Goal: Task Accomplishment & Management: Manage account settings

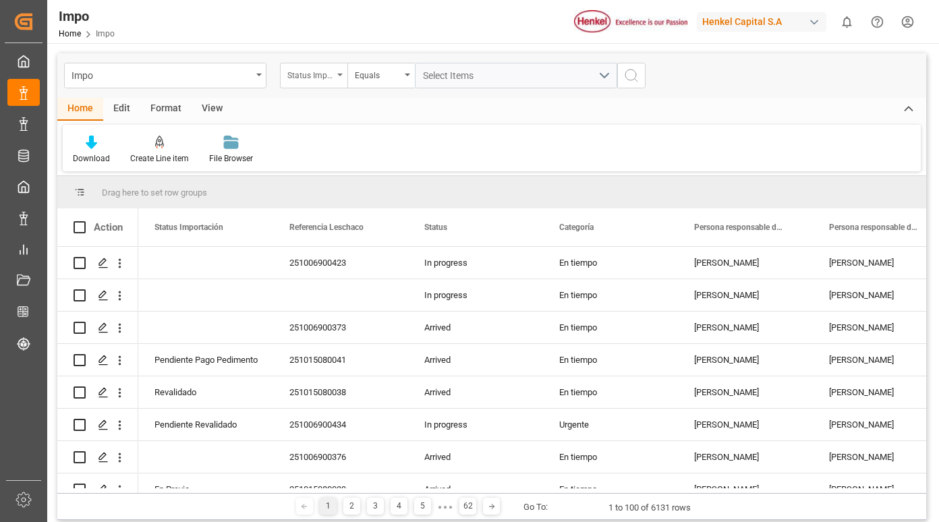
click at [343, 76] on div "Status Importación" at bounding box center [313, 76] width 67 height 26
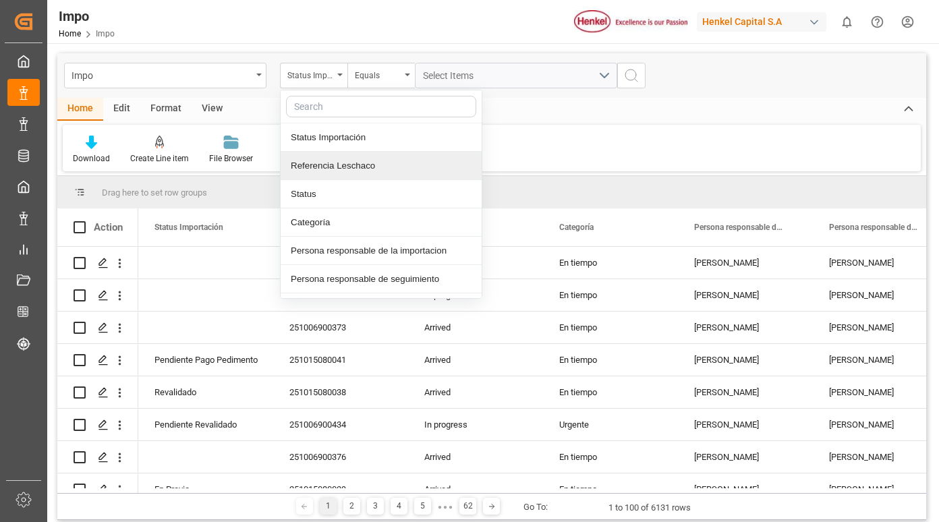
click at [331, 167] on div "Referencia Leschaco" at bounding box center [380, 166] width 201 height 28
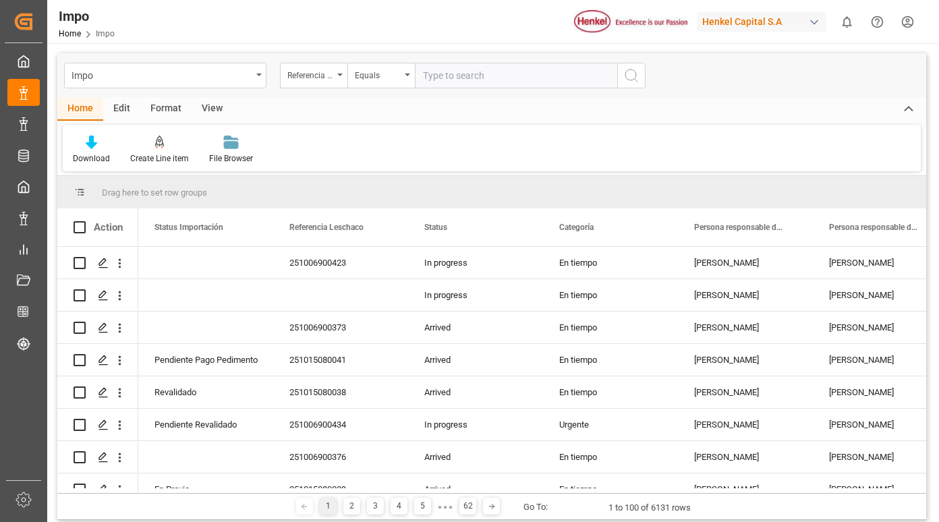
click at [444, 76] on input "text" at bounding box center [516, 76] width 202 height 26
type input "250906900728"
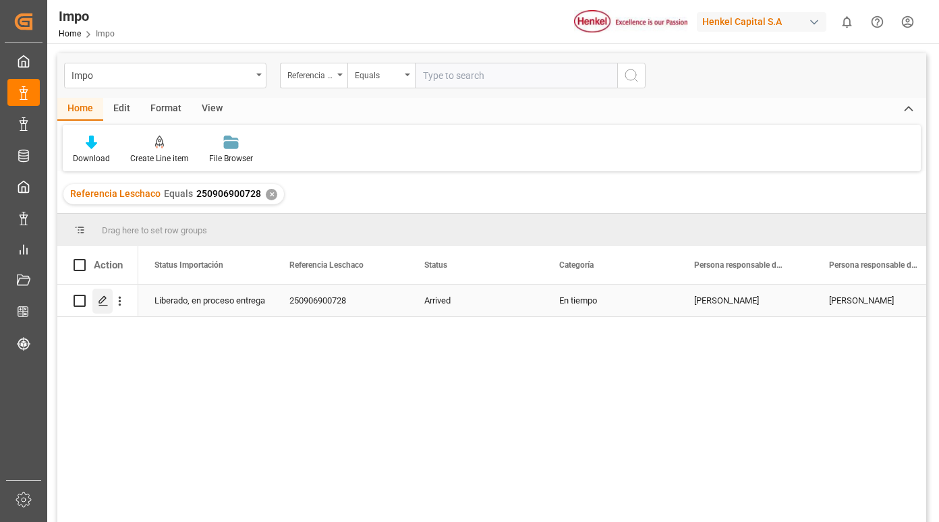
click at [102, 297] on icon "Press SPACE to select this row." at bounding box center [103, 300] width 11 height 11
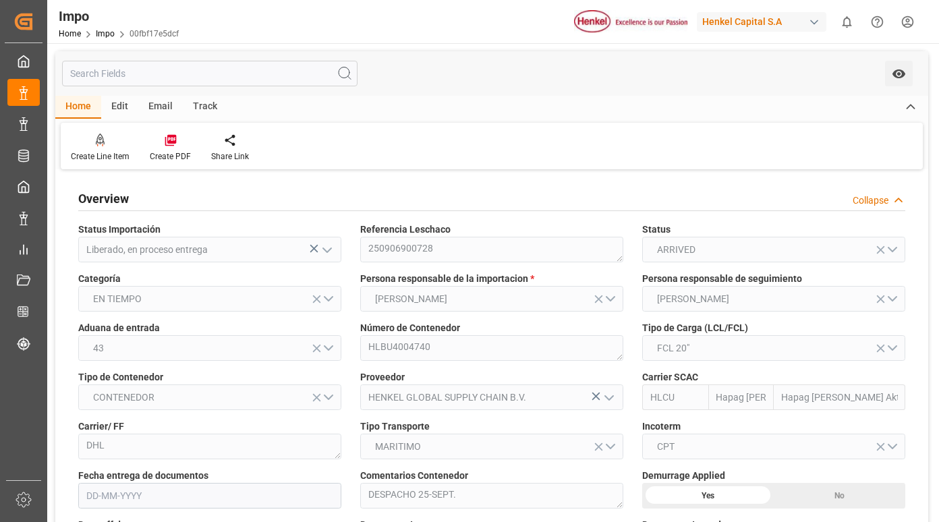
type input "Hapag Lloyd"
type input "Hapag Lloyd Aktiengesellschaft"
type input "1"
type input "15.89"
type input "11"
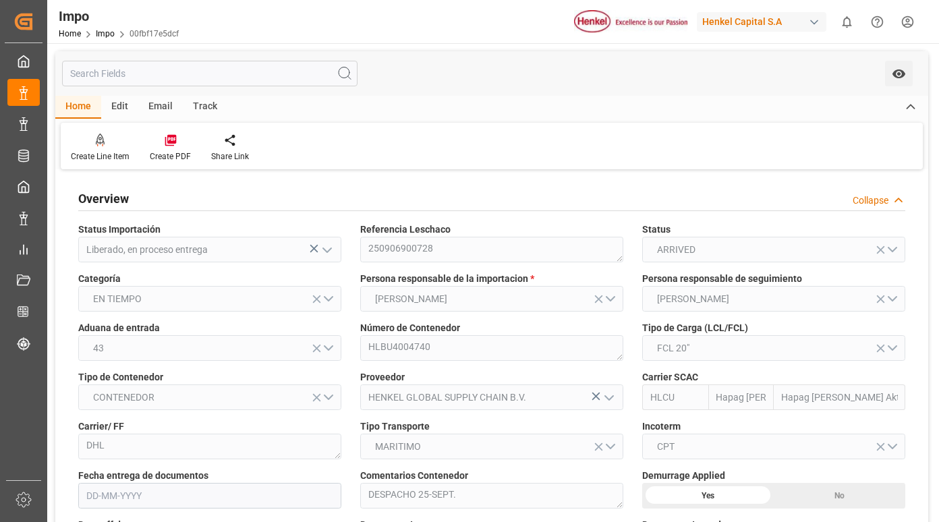
type input "27-08-2025"
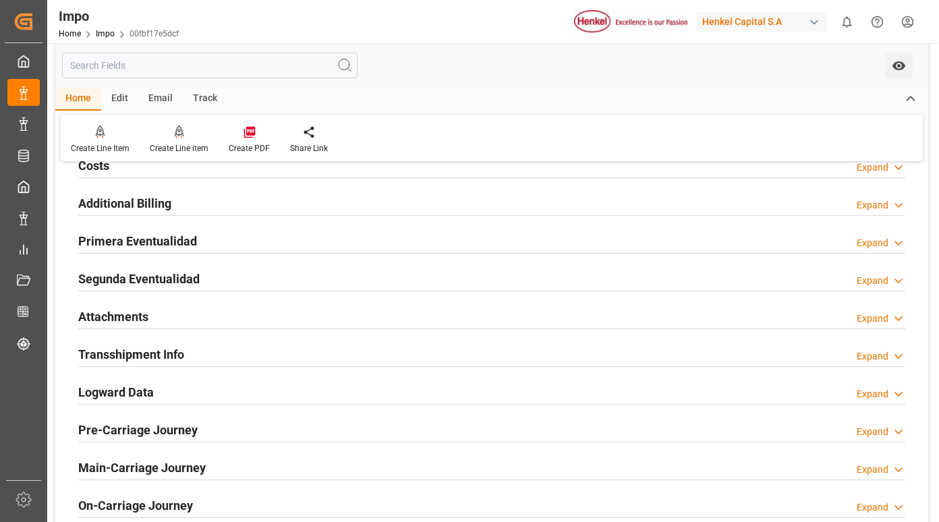
scroll to position [1011, 0]
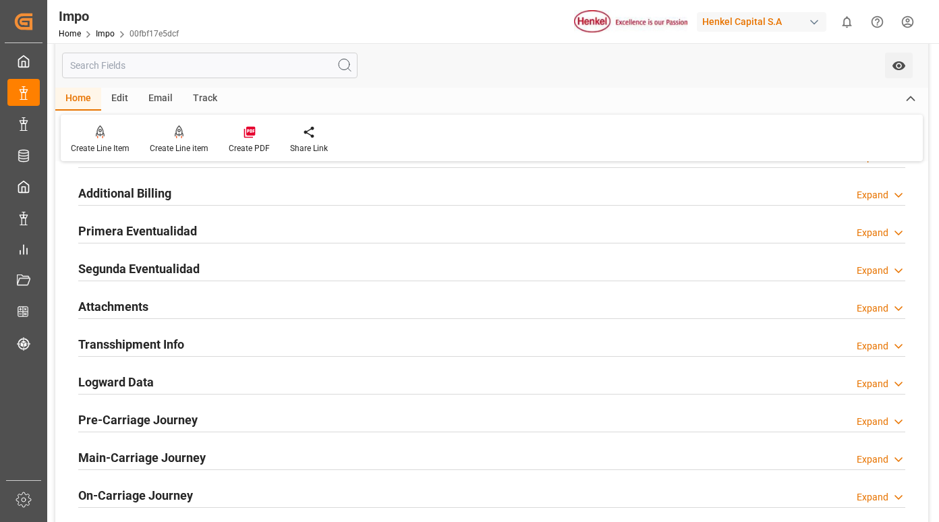
click at [166, 241] on div "Primera Eventualidad" at bounding box center [137, 230] width 119 height 26
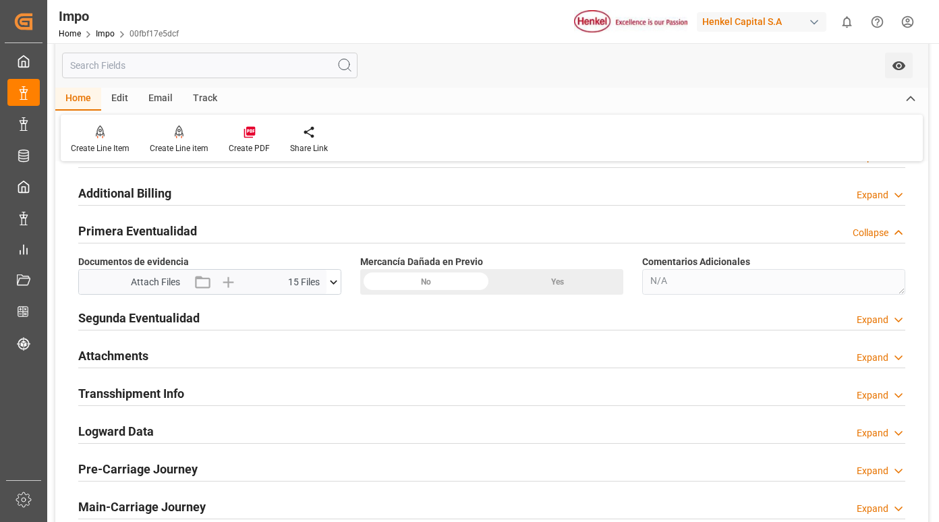
scroll to position [1079, 0]
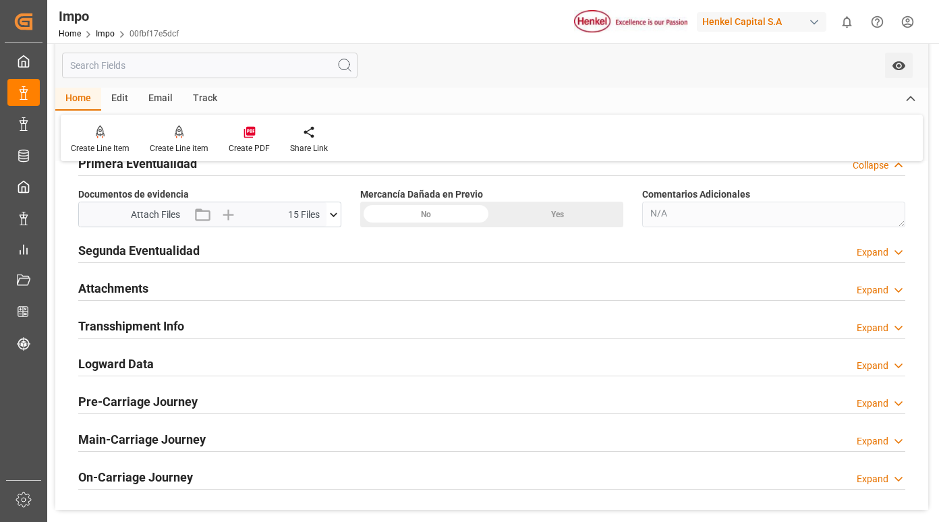
click at [336, 211] on icon at bounding box center [333, 215] width 14 height 14
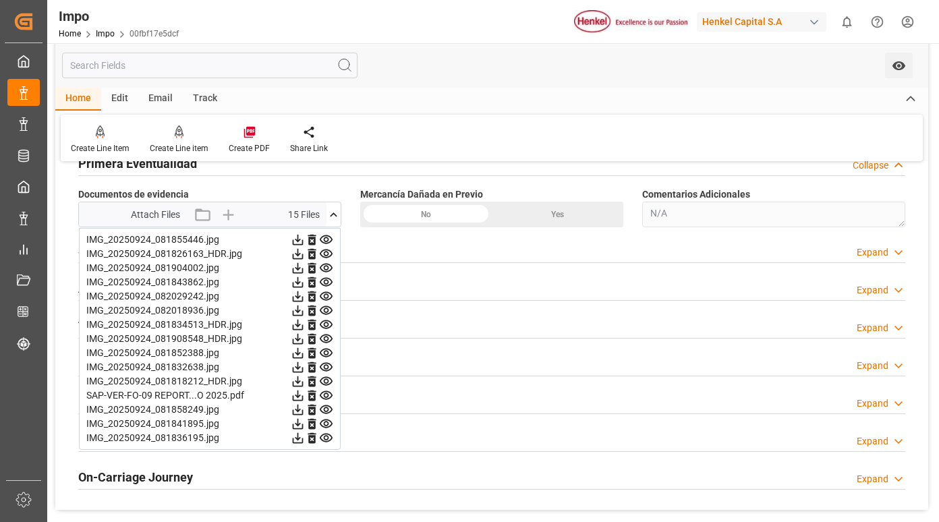
scroll to position [1146, 0]
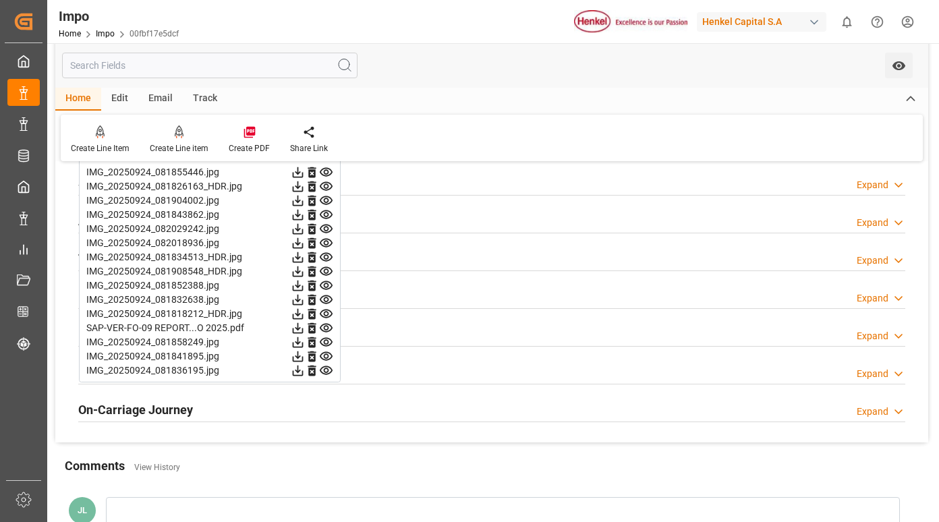
click at [326, 173] on icon at bounding box center [326, 172] width 14 height 14
click at [326, 185] on icon at bounding box center [326, 186] width 13 height 9
click at [326, 197] on icon at bounding box center [326, 200] width 13 height 9
click at [327, 215] on icon at bounding box center [326, 215] width 14 height 14
click at [327, 227] on icon at bounding box center [326, 229] width 13 height 9
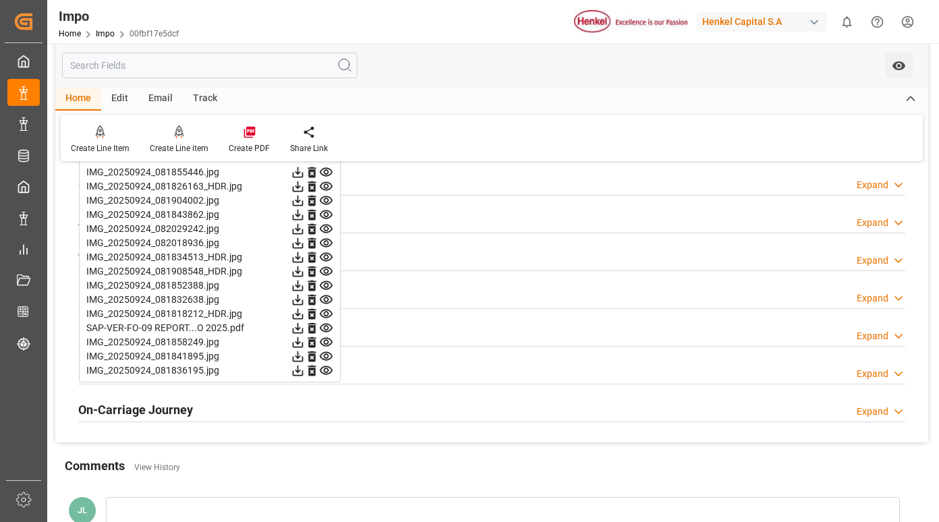
click at [327, 243] on icon at bounding box center [326, 243] width 14 height 14
click at [327, 253] on icon at bounding box center [326, 257] width 14 height 14
click at [326, 270] on icon at bounding box center [326, 271] width 13 height 9
click at [326, 289] on icon at bounding box center [326, 285] width 14 height 14
click at [324, 272] on icon at bounding box center [326, 271] width 13 height 9
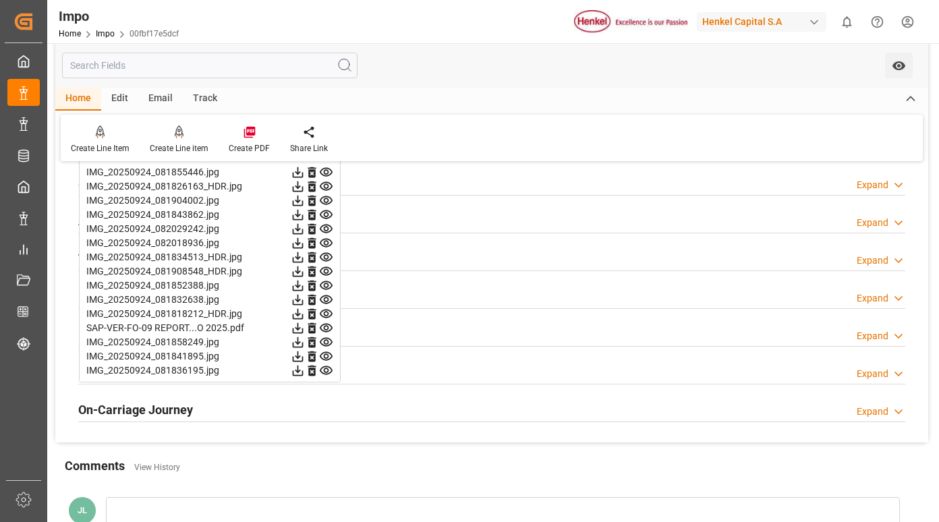
click at [328, 289] on icon at bounding box center [326, 285] width 13 height 9
click at [324, 301] on icon at bounding box center [326, 299] width 13 height 9
click at [325, 316] on icon at bounding box center [326, 313] width 13 height 9
click at [328, 324] on icon at bounding box center [326, 328] width 14 height 14
click at [327, 346] on icon at bounding box center [326, 342] width 13 height 9
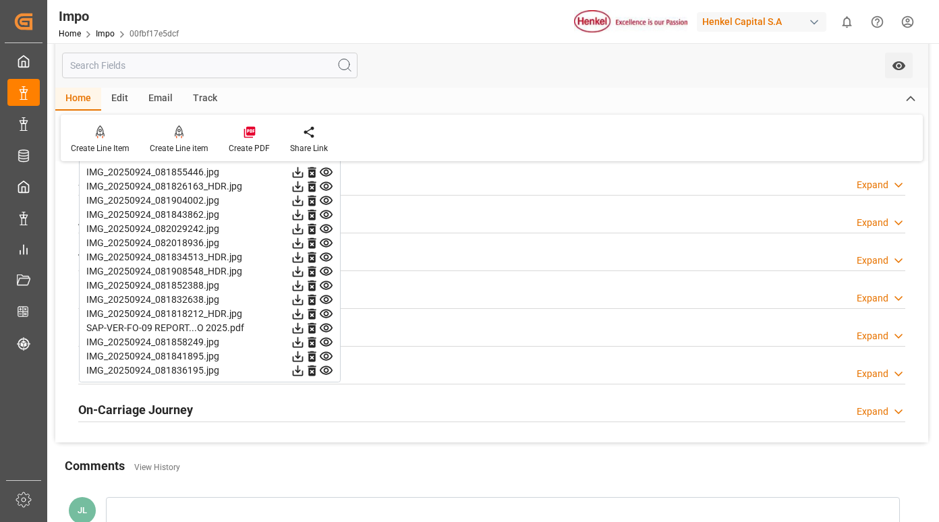
click at [324, 357] on icon at bounding box center [326, 356] width 13 height 9
click at [327, 366] on icon at bounding box center [326, 370] width 13 height 9
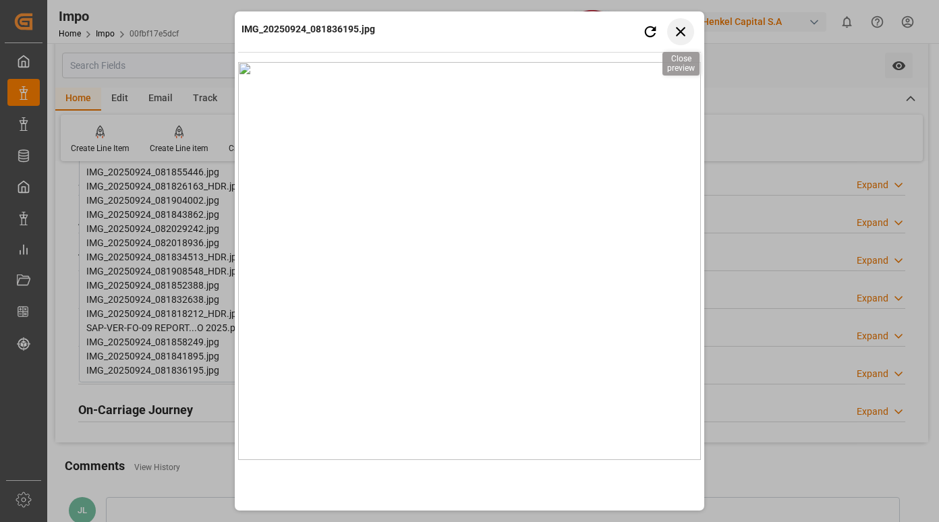
click at [682, 34] on icon "button" at bounding box center [680, 31] width 17 height 17
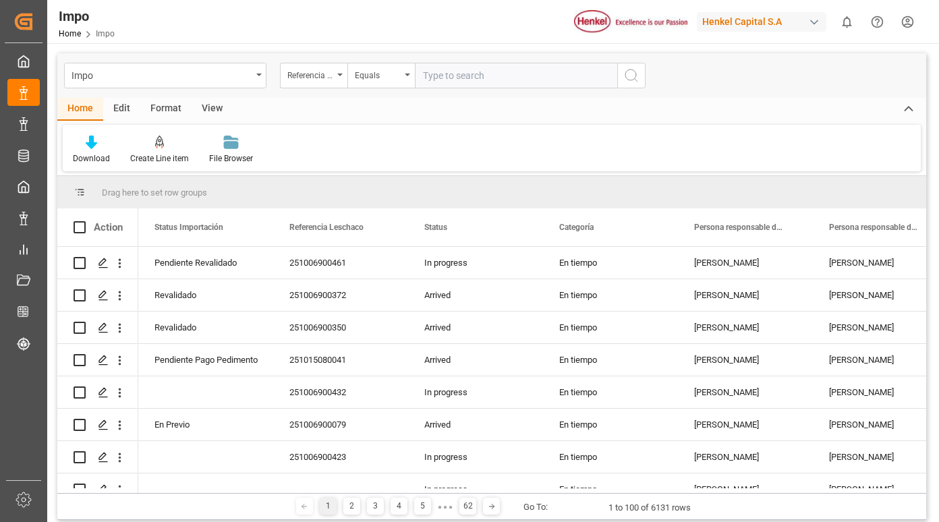
click at [494, 79] on input "text" at bounding box center [516, 76] width 202 height 26
type input "250740070034"
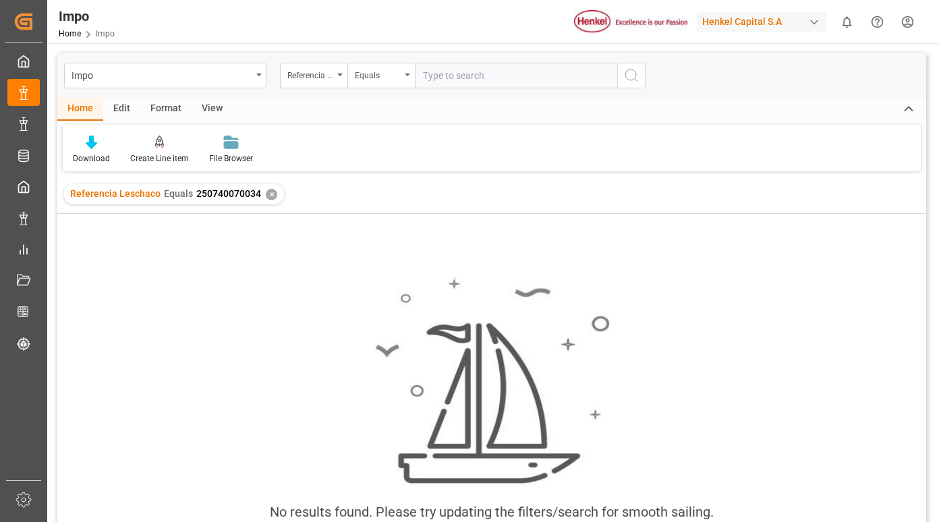
click at [463, 80] on input "text" at bounding box center [516, 76] width 202 height 26
paste input "250915080086"
type input "250915080086"
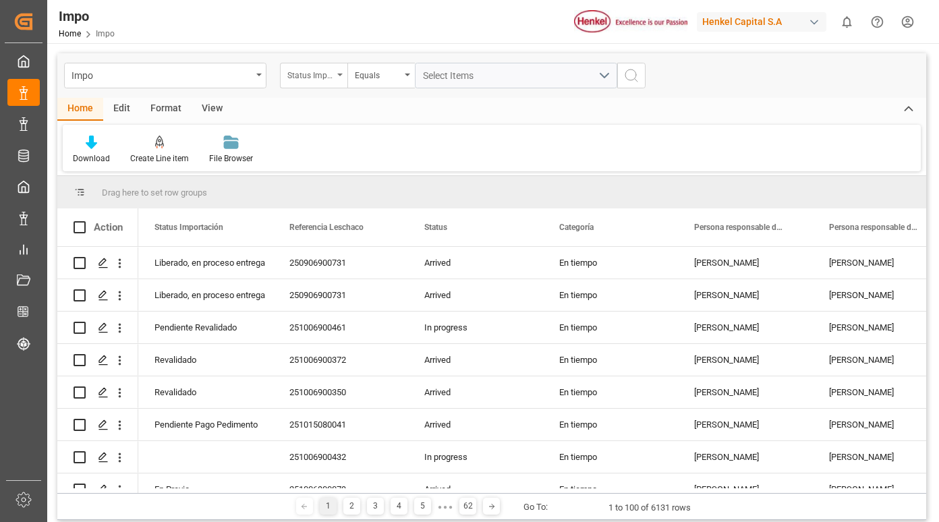
click at [328, 73] on div "Status Importación" at bounding box center [310, 74] width 46 height 16
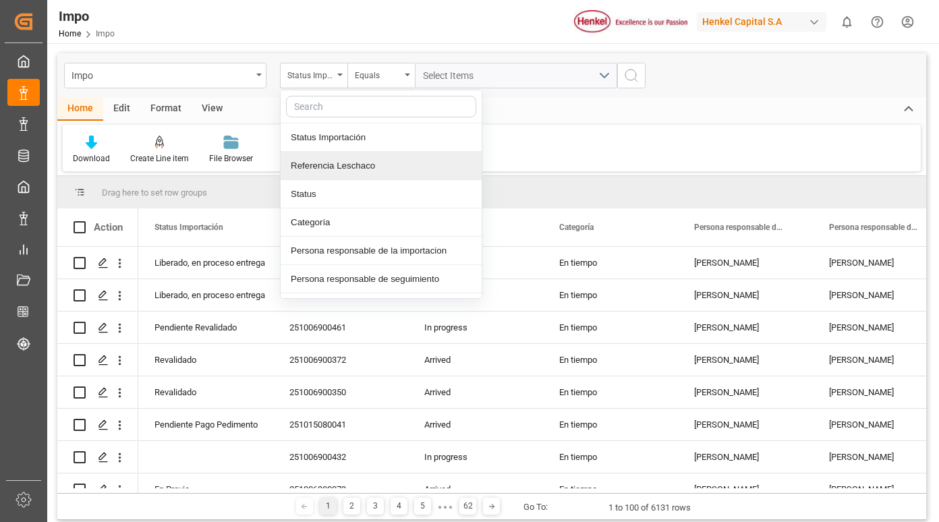
click at [362, 168] on div "Referencia Leschaco" at bounding box center [380, 166] width 201 height 28
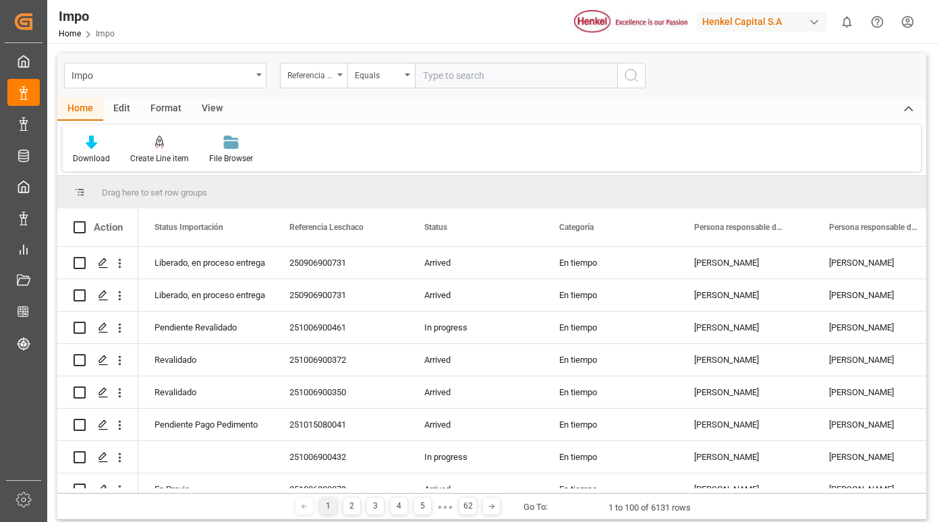
click at [454, 79] on input "text" at bounding box center [516, 76] width 202 height 26
type input "250915080086"
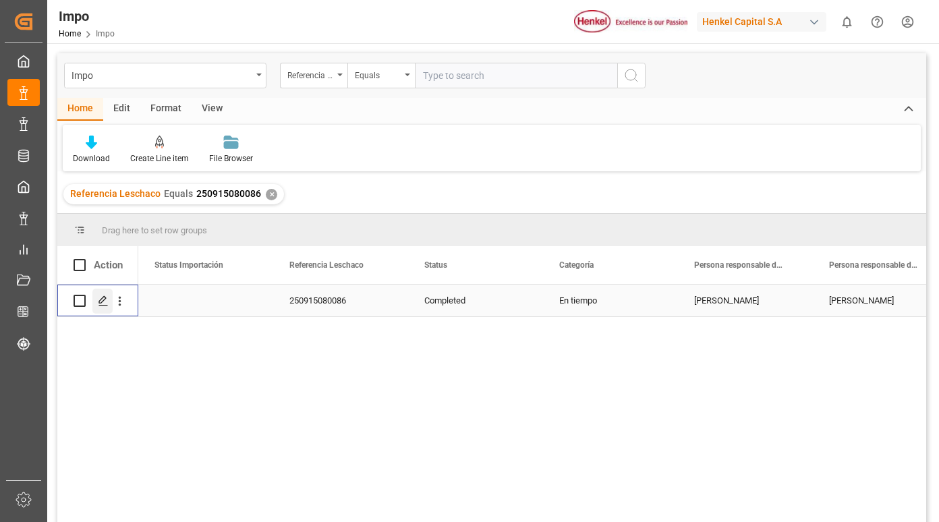
click at [102, 303] on icon "Press SPACE to select this row." at bounding box center [103, 300] width 11 height 11
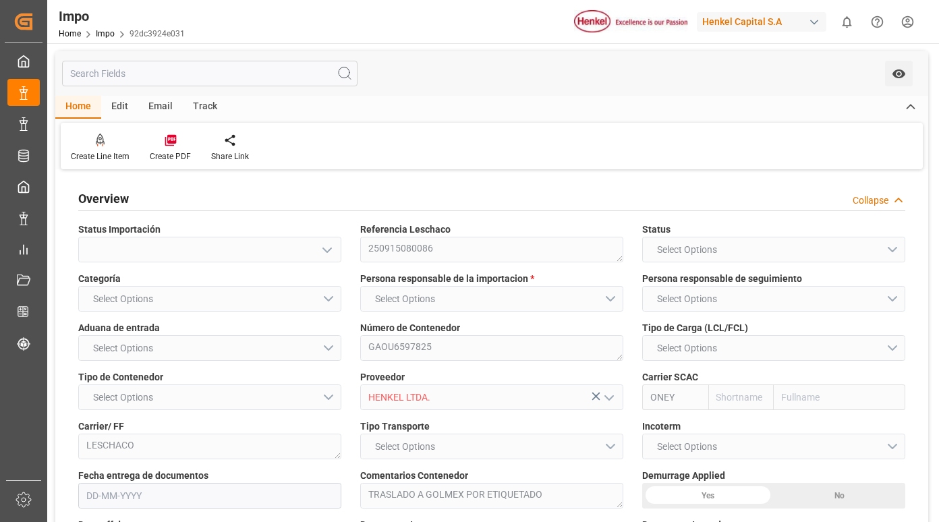
type input "ONE"
type input "Ocean Network Express"
type input "2"
type input "8.424"
type input "6"
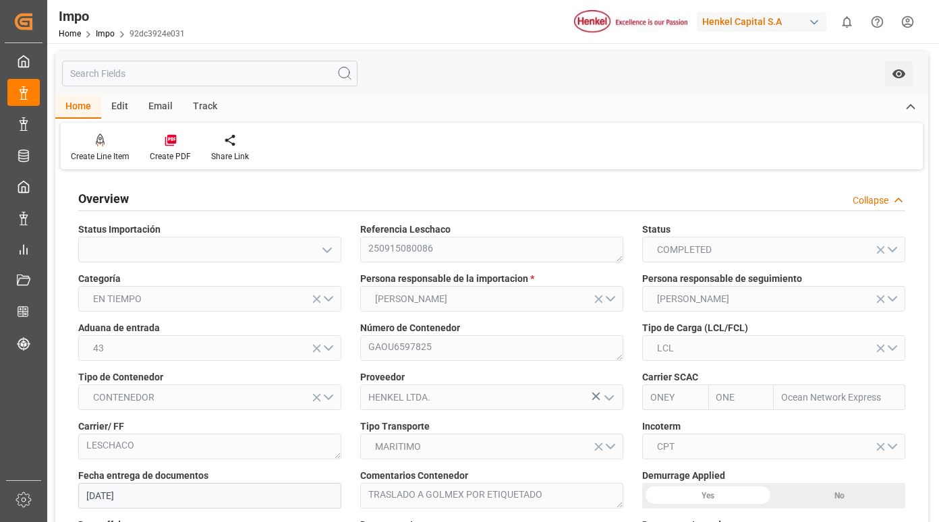
type input "21-08-2025"
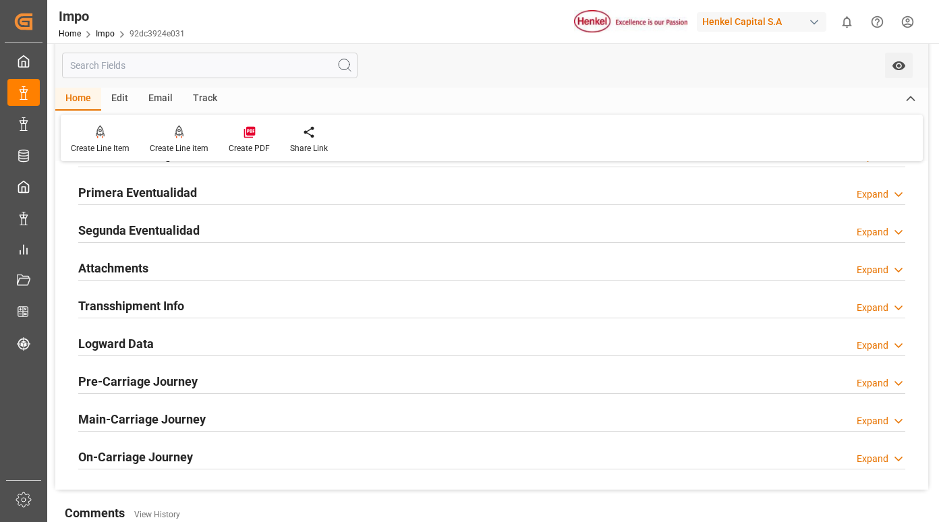
scroll to position [1079, 0]
click at [167, 192] on h2 "Primera Eventualidad" at bounding box center [137, 192] width 119 height 18
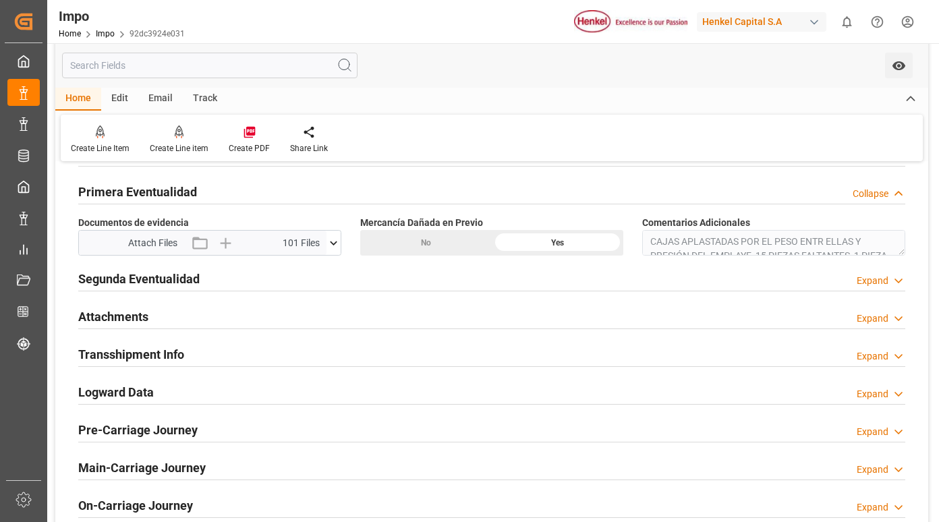
click at [334, 245] on icon at bounding box center [333, 243] width 7 height 4
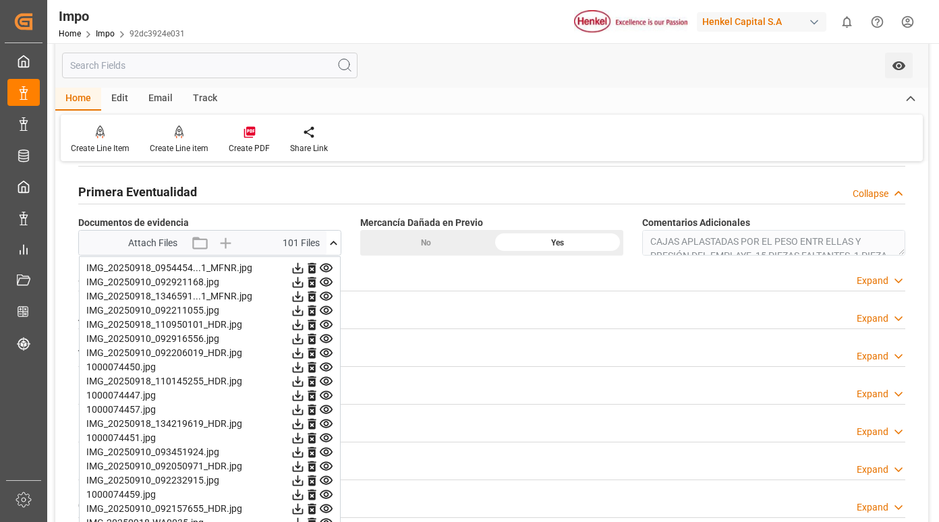
scroll to position [1146, 0]
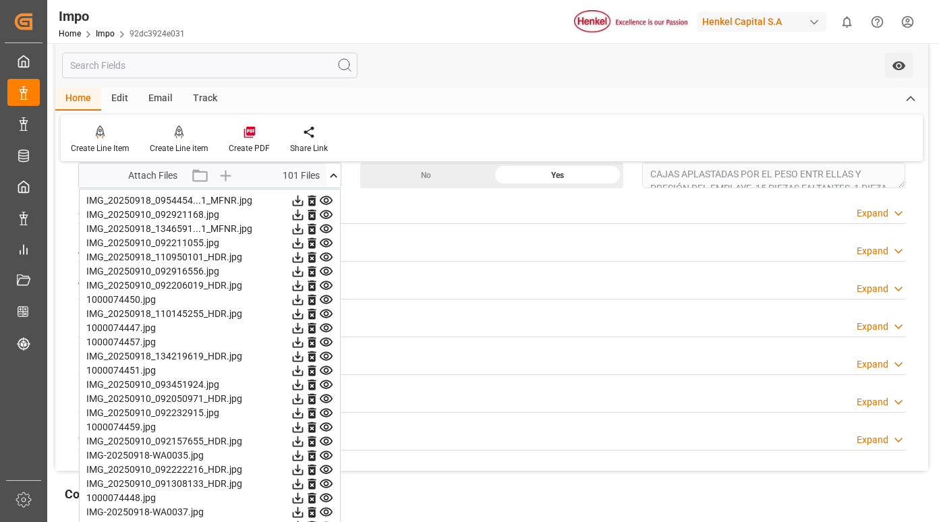
click at [324, 201] on icon at bounding box center [326, 200] width 13 height 9
click at [324, 216] on icon at bounding box center [326, 214] width 13 height 9
click at [328, 230] on icon at bounding box center [326, 229] width 13 height 9
click at [325, 244] on icon at bounding box center [326, 243] width 13 height 9
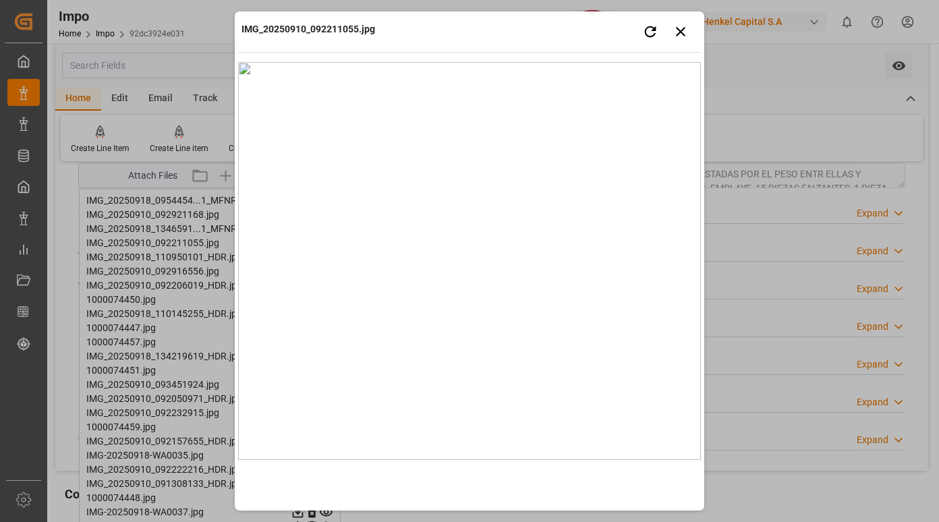
click at [522, 25] on div "IMG_20250910_092211055.jpg Retry Close preview" at bounding box center [469, 33] width 463 height 37
click at [678, 32] on icon "button" at bounding box center [680, 31] width 17 height 17
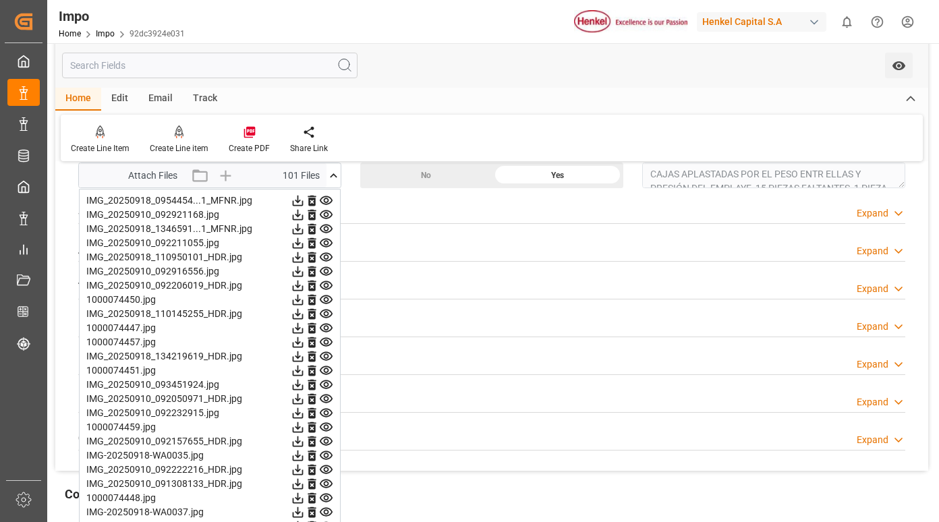
click at [329, 201] on icon at bounding box center [326, 201] width 14 height 14
click at [326, 218] on icon at bounding box center [326, 215] width 14 height 14
click at [324, 228] on icon at bounding box center [326, 229] width 13 height 9
click at [328, 246] on icon at bounding box center [326, 243] width 13 height 9
click at [328, 260] on icon at bounding box center [326, 257] width 13 height 9
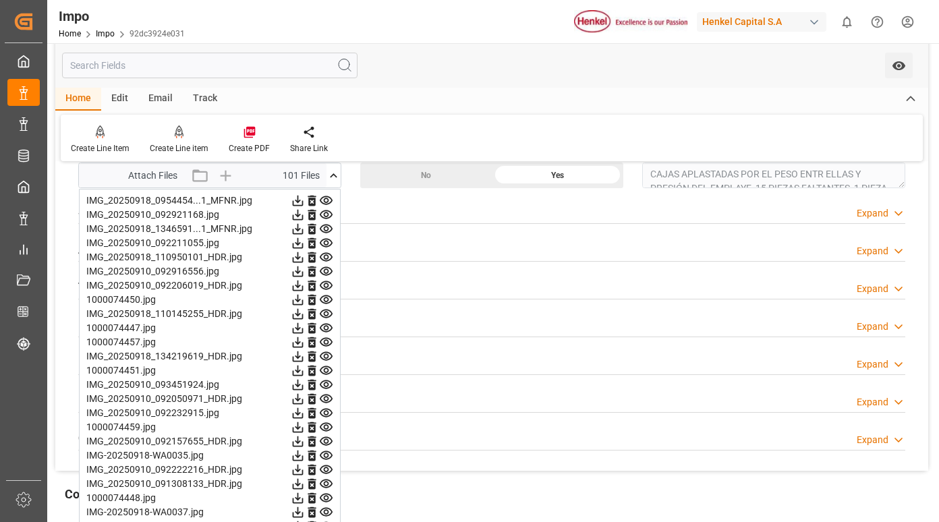
click at [324, 271] on icon at bounding box center [326, 271] width 13 height 9
click at [325, 283] on icon at bounding box center [326, 285] width 13 height 9
click at [325, 303] on icon at bounding box center [326, 300] width 14 height 14
click at [324, 314] on icon at bounding box center [326, 313] width 13 height 9
click at [321, 326] on icon at bounding box center [326, 328] width 14 height 14
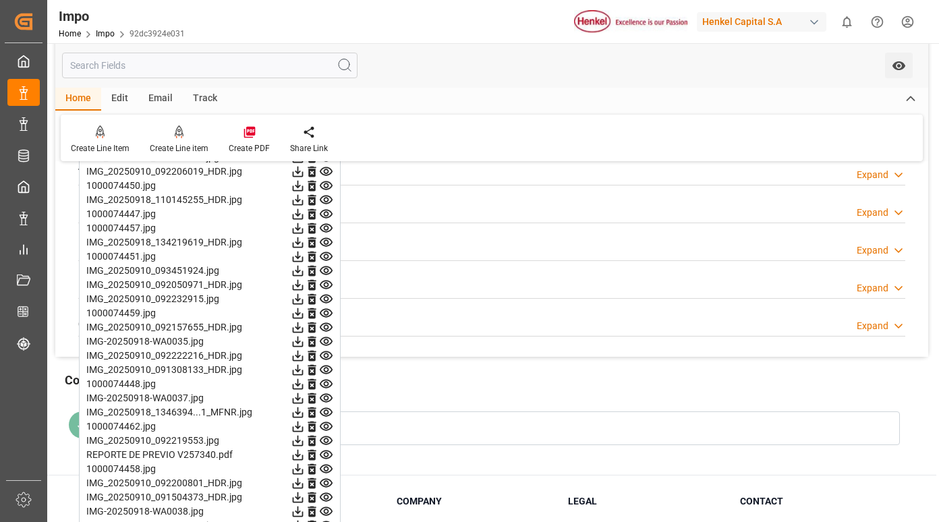
scroll to position [1281, 0]
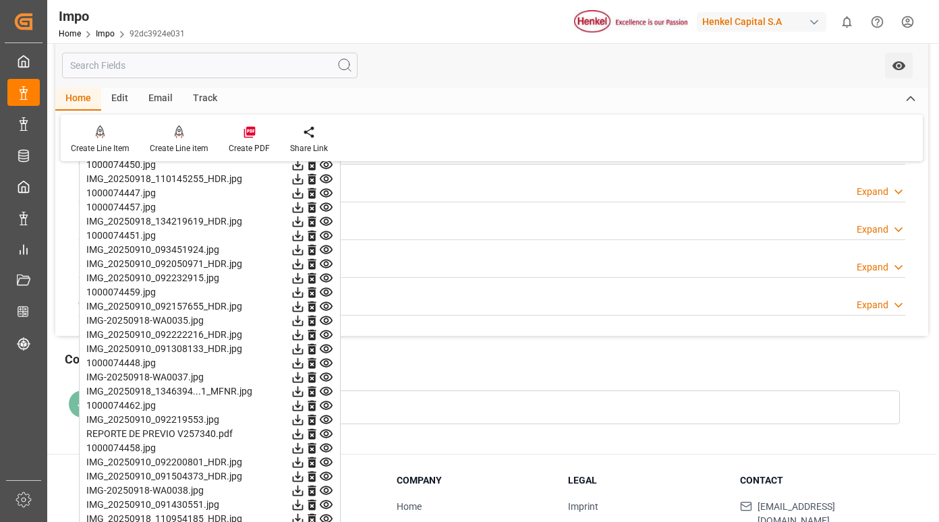
click at [327, 196] on icon at bounding box center [326, 193] width 14 height 14
click at [325, 202] on icon at bounding box center [326, 207] width 14 height 14
click at [326, 219] on icon at bounding box center [326, 221] width 13 height 9
click at [326, 235] on icon at bounding box center [326, 236] width 14 height 14
click at [326, 247] on icon at bounding box center [326, 249] width 13 height 9
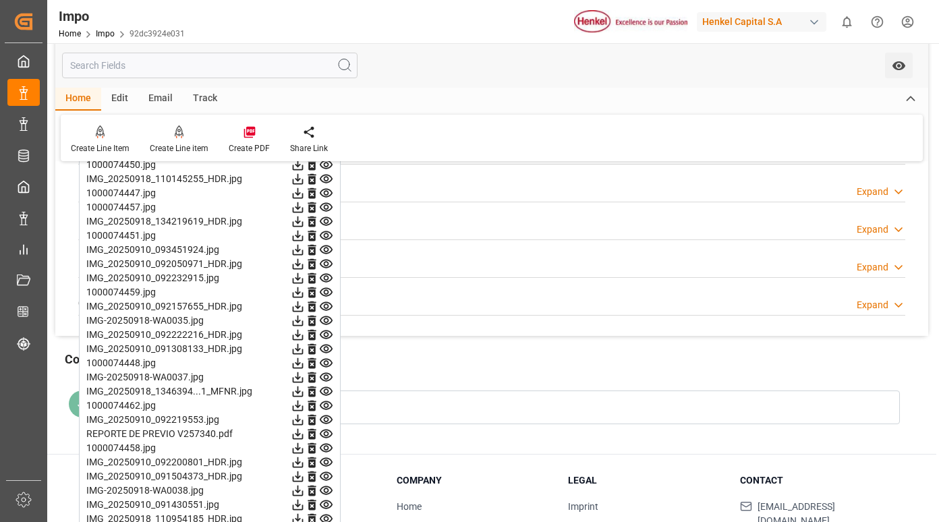
click at [326, 261] on icon at bounding box center [326, 264] width 14 height 14
click at [326, 276] on icon at bounding box center [326, 278] width 13 height 9
click at [327, 291] on icon at bounding box center [326, 292] width 13 height 9
click at [329, 309] on icon at bounding box center [326, 306] width 13 height 9
click at [326, 321] on icon at bounding box center [326, 321] width 14 height 14
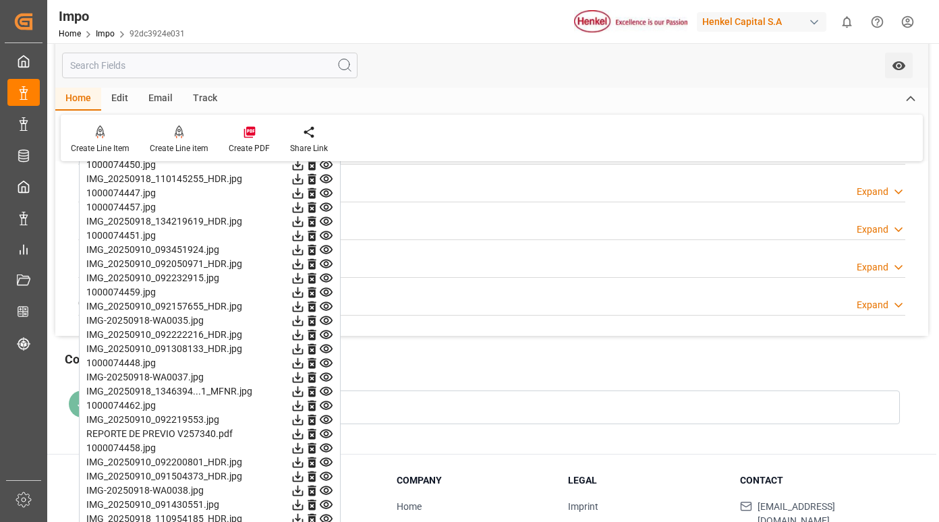
click at [323, 333] on icon at bounding box center [326, 335] width 14 height 14
click at [325, 349] on icon at bounding box center [326, 349] width 14 height 14
click at [323, 364] on icon at bounding box center [326, 363] width 14 height 14
click at [324, 375] on icon at bounding box center [326, 377] width 14 height 14
click at [325, 386] on icon at bounding box center [326, 391] width 14 height 14
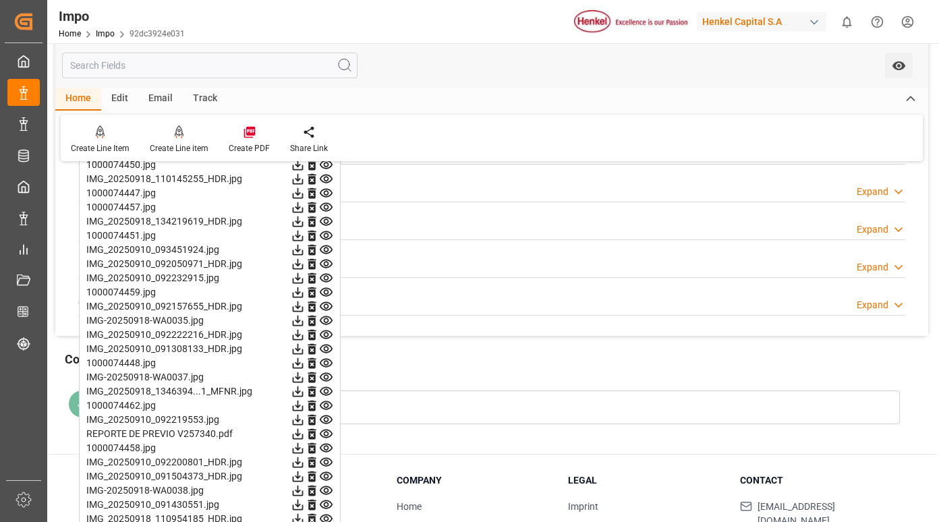
click at [326, 404] on icon at bounding box center [326, 405] width 13 height 9
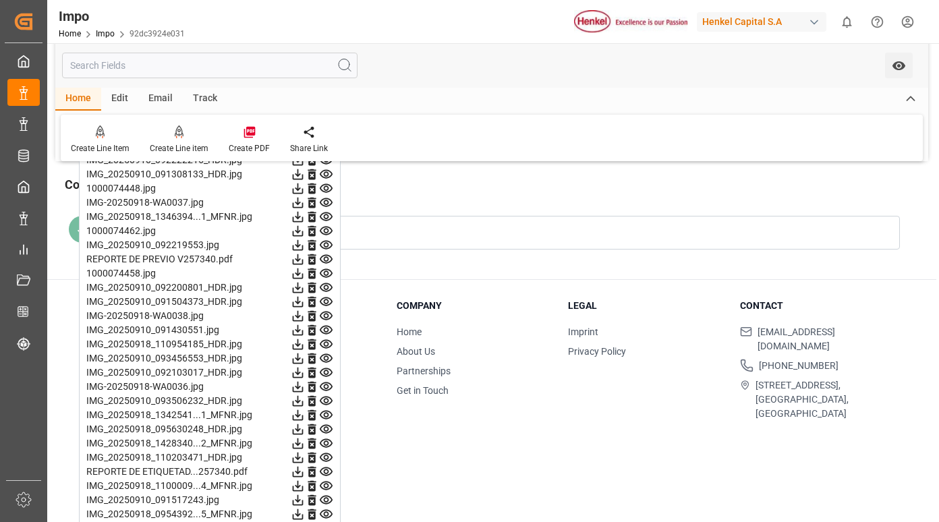
scroll to position [1483, 0]
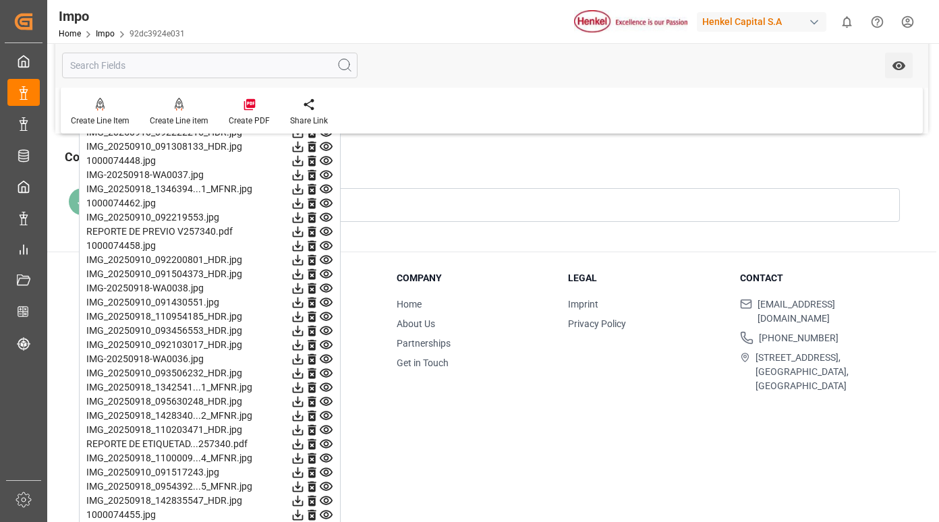
click at [326, 171] on icon at bounding box center [326, 175] width 13 height 9
click at [326, 188] on icon at bounding box center [326, 189] width 14 height 14
click at [326, 203] on icon at bounding box center [326, 203] width 14 height 14
click at [326, 224] on icon at bounding box center [326, 217] width 14 height 14
click at [326, 231] on icon at bounding box center [326, 232] width 14 height 14
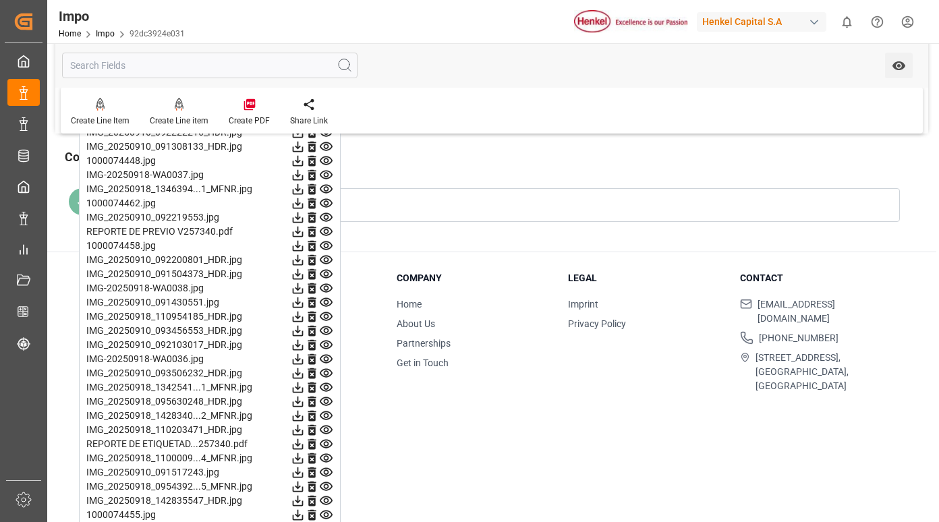
click at [326, 246] on icon at bounding box center [326, 246] width 14 height 14
click at [326, 262] on icon at bounding box center [326, 260] width 13 height 9
click at [326, 270] on icon at bounding box center [326, 274] width 13 height 9
click at [324, 283] on icon at bounding box center [326, 288] width 14 height 14
click at [325, 299] on icon at bounding box center [326, 302] width 14 height 14
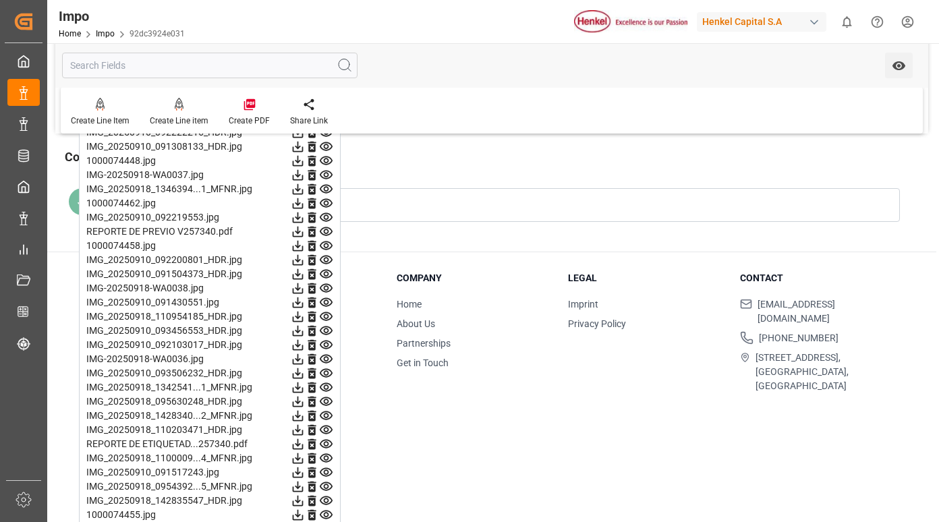
click at [324, 315] on icon at bounding box center [326, 316] width 13 height 9
click at [322, 328] on icon at bounding box center [326, 330] width 13 height 9
click at [325, 345] on icon at bounding box center [326, 345] width 14 height 14
click at [325, 353] on icon at bounding box center [326, 359] width 14 height 14
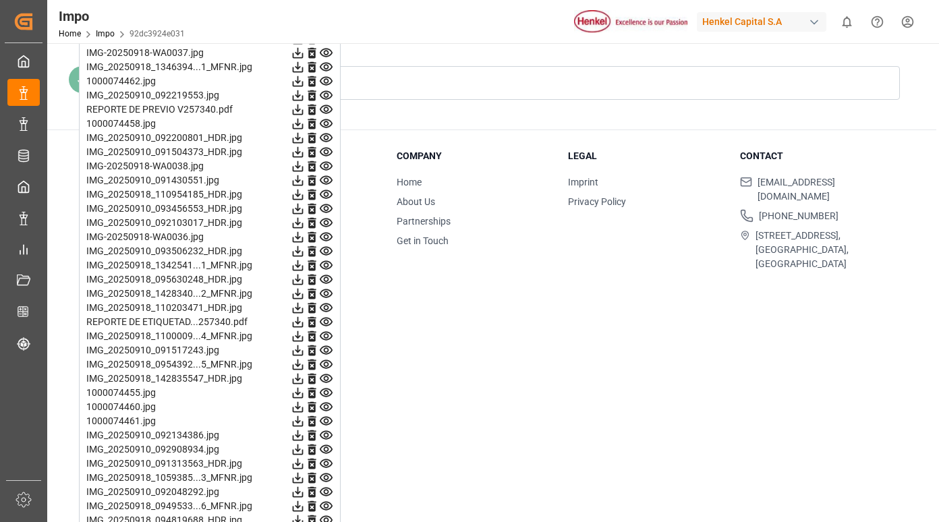
scroll to position [1618, 0]
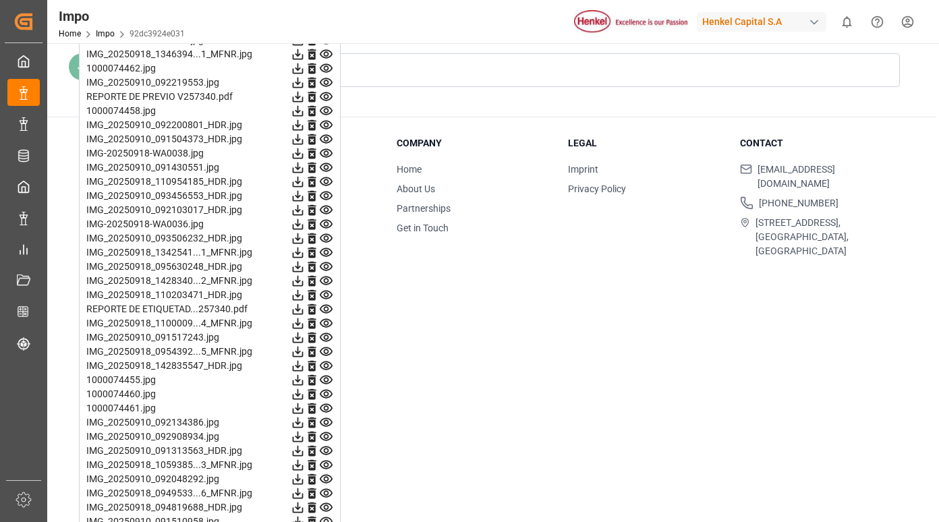
click at [325, 236] on icon at bounding box center [326, 238] width 13 height 9
click at [323, 251] on icon at bounding box center [326, 252] width 14 height 14
click at [326, 266] on icon at bounding box center [326, 267] width 14 height 14
click at [328, 280] on icon at bounding box center [326, 280] width 13 height 9
click at [327, 296] on icon at bounding box center [326, 295] width 13 height 9
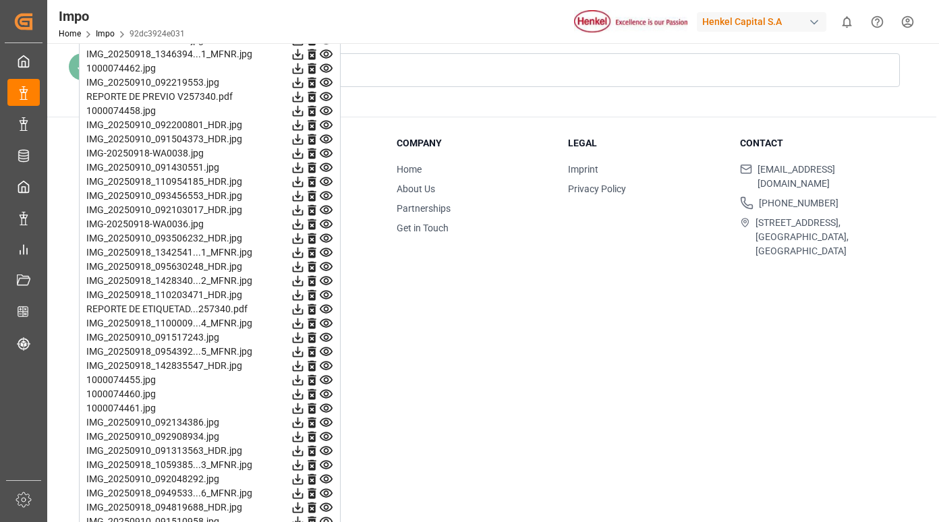
click at [326, 309] on icon at bounding box center [326, 309] width 14 height 14
click at [326, 322] on icon at bounding box center [326, 323] width 14 height 14
click at [326, 336] on icon at bounding box center [326, 337] width 13 height 9
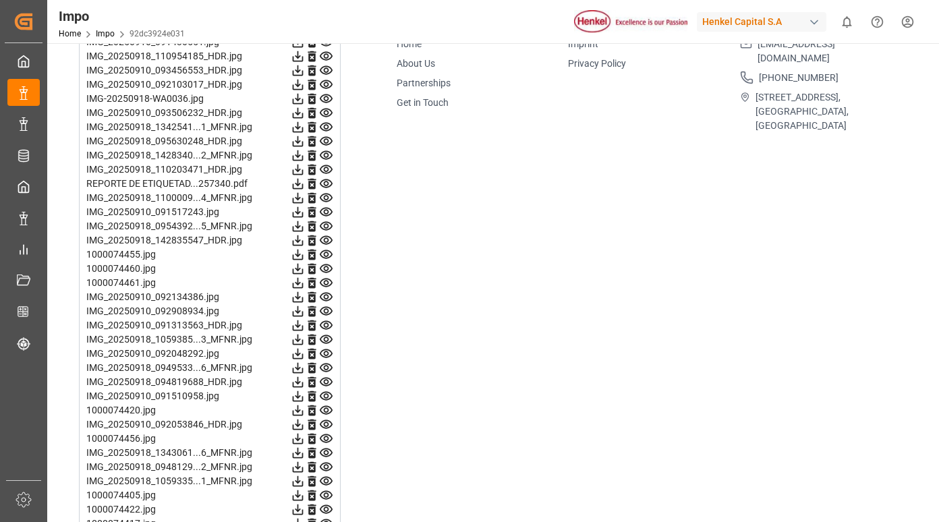
scroll to position [1753, 0]
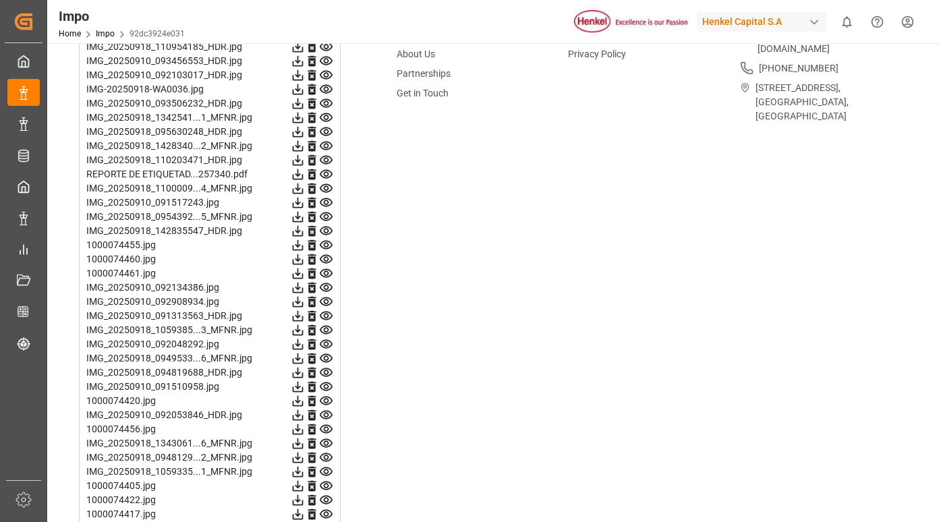
click at [326, 216] on icon at bounding box center [326, 217] width 14 height 14
click at [323, 256] on icon at bounding box center [326, 259] width 13 height 9
click at [321, 247] on icon at bounding box center [326, 245] width 13 height 9
click at [326, 233] on icon at bounding box center [326, 231] width 13 height 9
click at [321, 276] on icon at bounding box center [326, 273] width 14 height 14
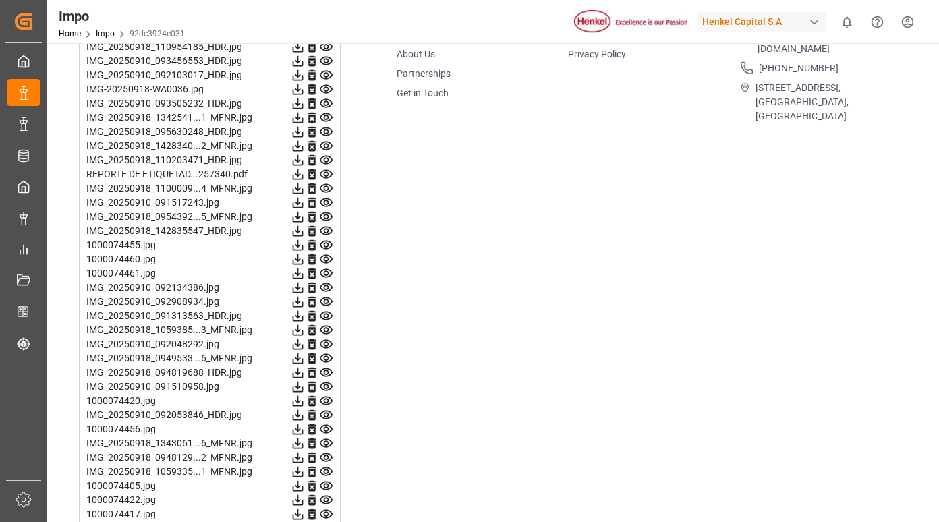
click at [327, 288] on icon at bounding box center [326, 287] width 14 height 14
click at [321, 291] on icon at bounding box center [326, 287] width 14 height 14
click at [324, 301] on icon at bounding box center [326, 301] width 13 height 9
click at [326, 317] on icon at bounding box center [326, 316] width 14 height 14
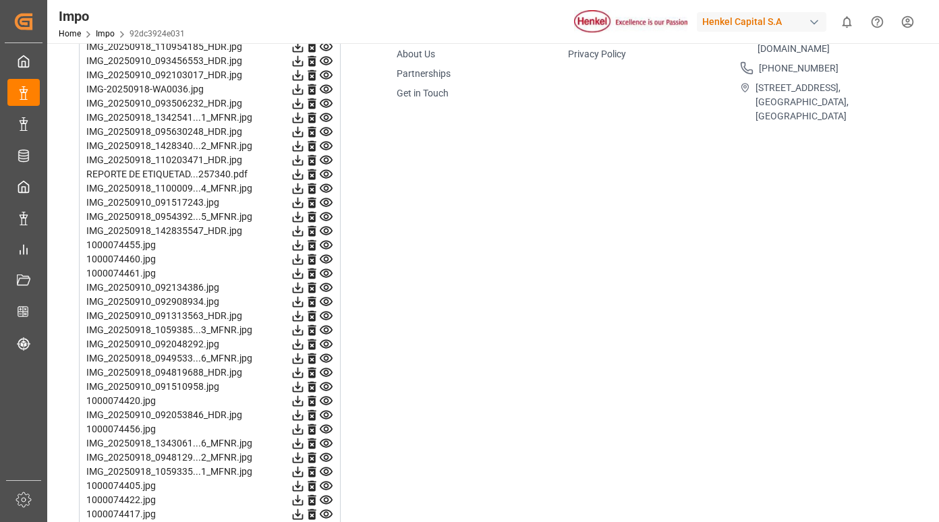
click at [326, 330] on icon at bounding box center [326, 330] width 14 height 14
click at [326, 344] on icon at bounding box center [326, 344] width 14 height 14
click at [328, 355] on icon at bounding box center [326, 358] width 13 height 9
click at [328, 372] on icon at bounding box center [326, 372] width 13 height 9
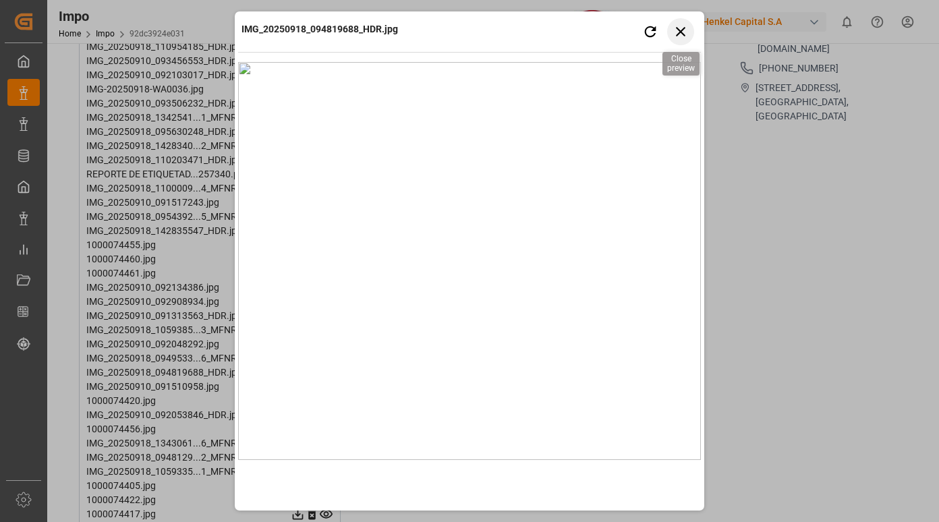
click at [677, 30] on icon "button" at bounding box center [680, 31] width 17 height 17
